Goal: Share content: Share content

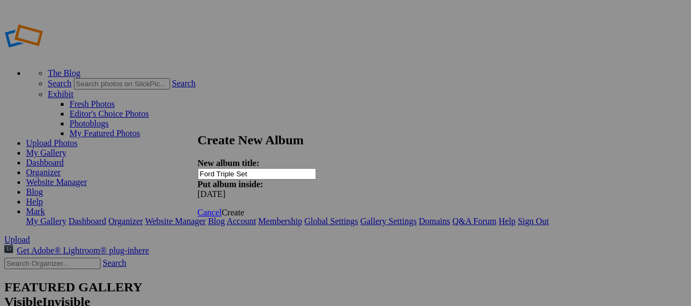
type input "Ford Triple Set"
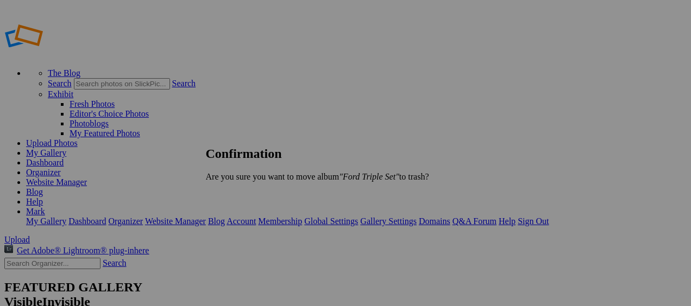
click at [242, 193] on span "Yes" at bounding box center [236, 195] width 12 height 9
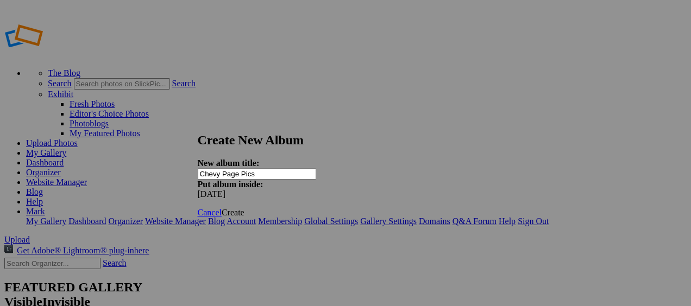
type input "Chevy Page Pics"
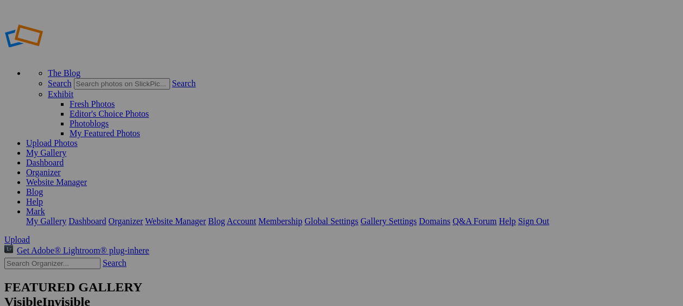
type input "Chevy Page Pics"
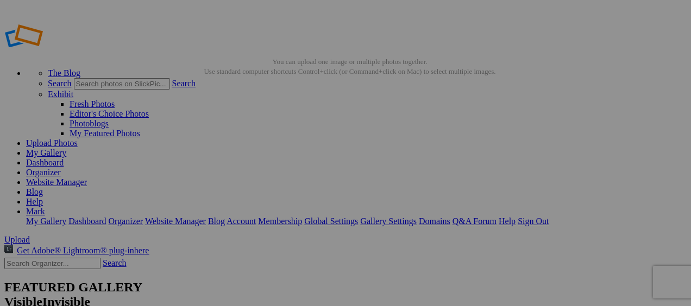
type textarea "<!-- SlickPic.com image hosting. HTML Bulk Share code Starts Here --> <div styl…"
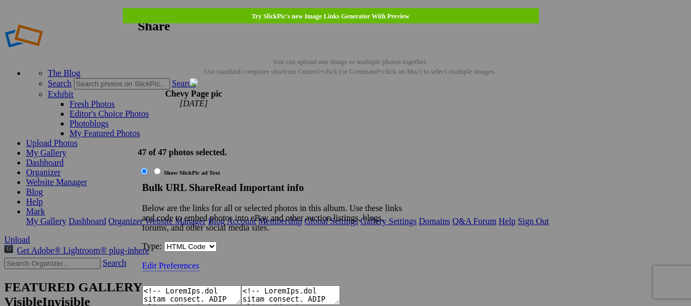
click at [241, 286] on textarea at bounding box center [191, 296] width 99 height 20
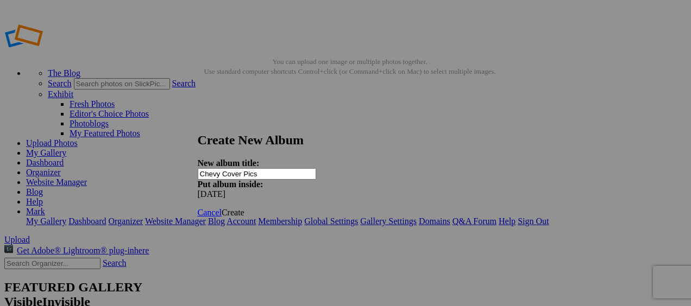
type input "Chevy Cover Pics"
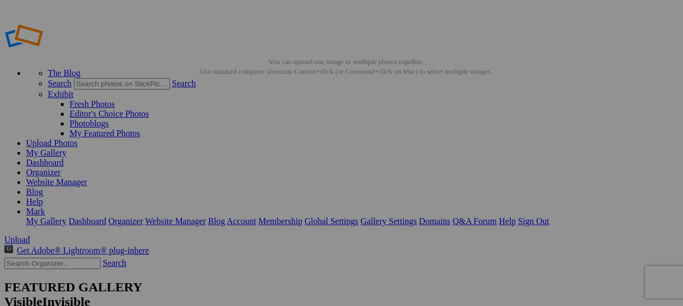
type input "Chevy Cover Pics"
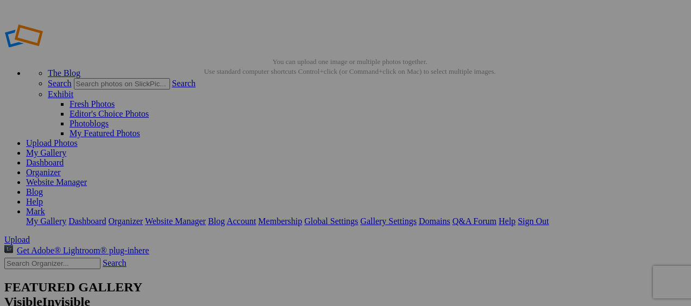
type textarea "<!-- SlickPic.com image hosting. HTML Bulk Share code Starts Here --> <div styl…"
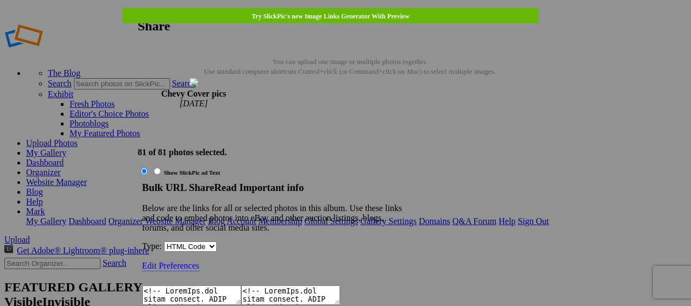
click at [241, 286] on textarea at bounding box center [191, 296] width 99 height 20
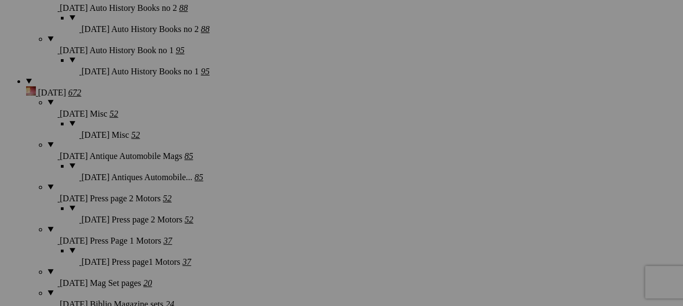
scroll to position [1466, 0]
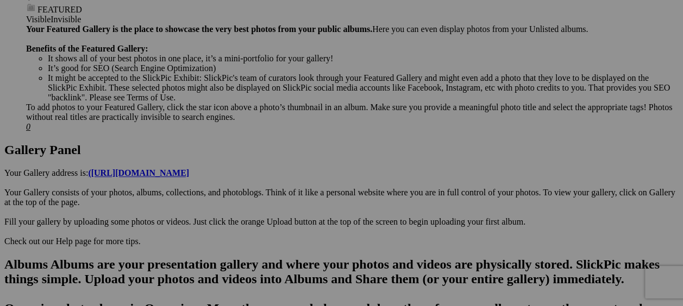
scroll to position [543, 0]
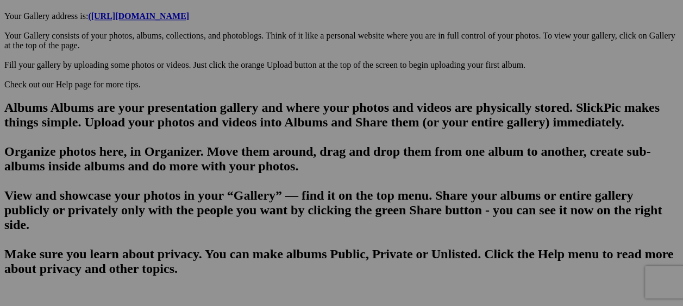
scroll to position [597, 0]
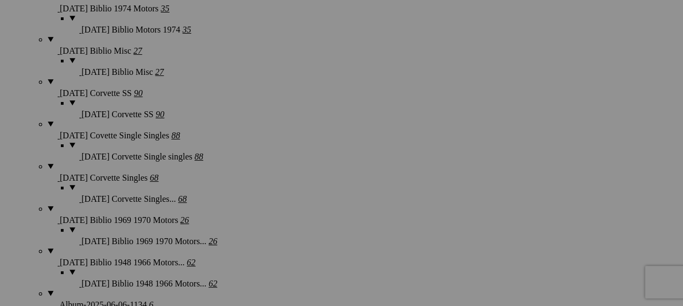
scroll to position [1955, 0]
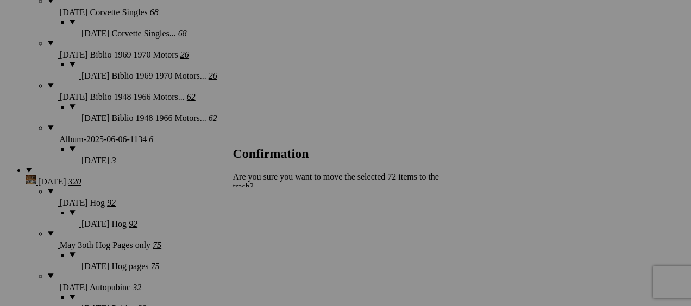
click at [269, 230] on span "Yes" at bounding box center [263, 234] width 12 height 9
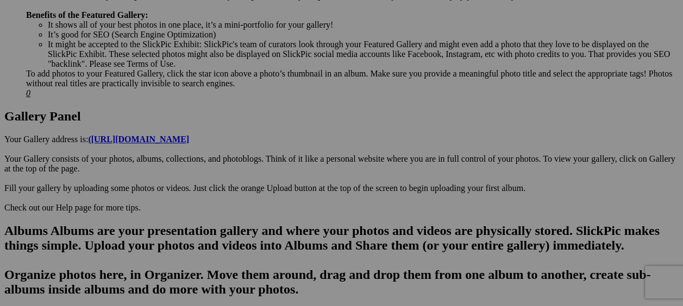
scroll to position [0, 0]
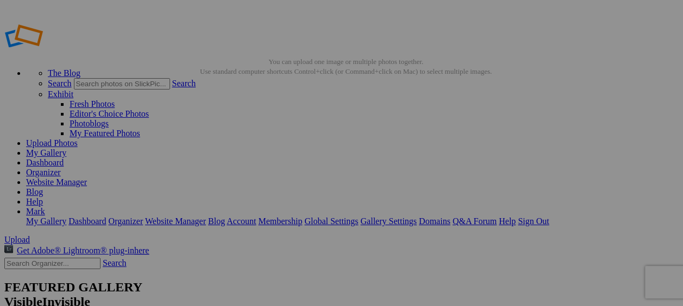
click at [548, 217] on link "Sign Out" at bounding box center [533, 221] width 31 height 9
